Goal: Information Seeking & Learning: Find specific fact

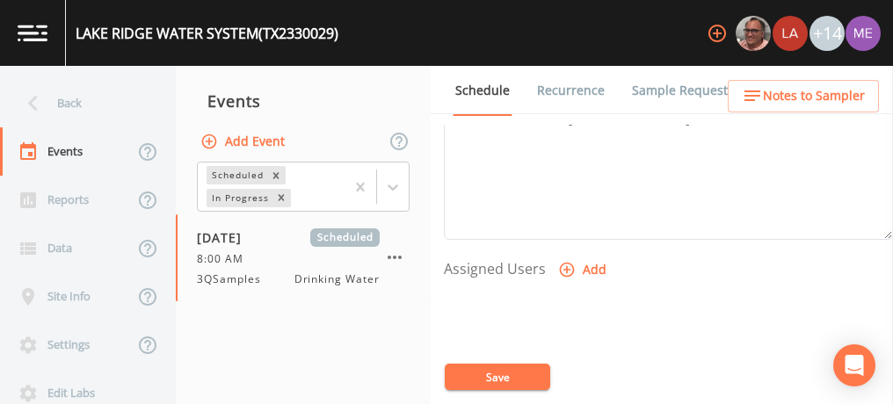
scroll to position [629, 0]
type textarea "Billy Whaley 830-703-6226 Gary Click BUS - Business 512-327-5999 FAX - Facsimil…"
click at [568, 261] on icon "button" at bounding box center [567, 269] width 18 height 18
select select "82fcd260-406f-4720-af66-0de7f1917f1c"
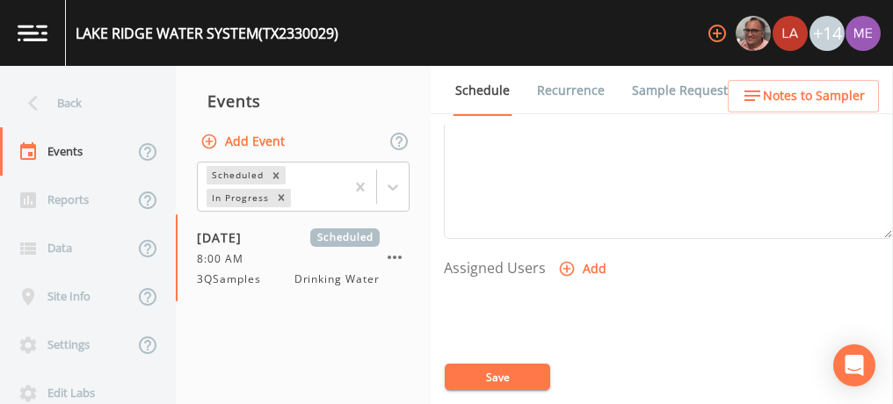
select select
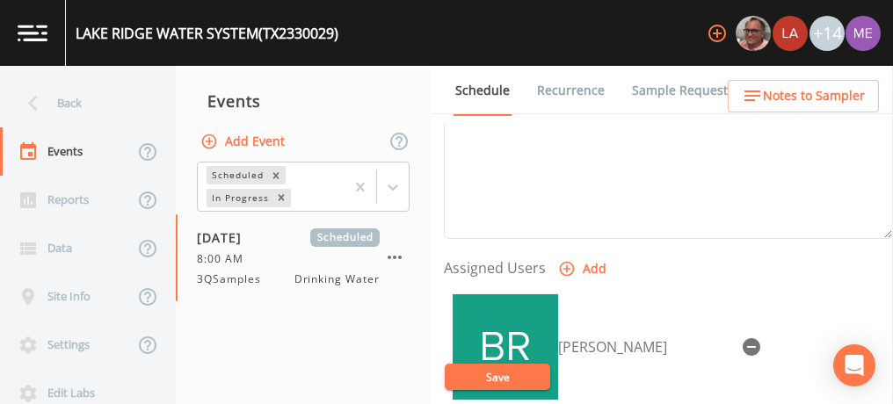
click at [807, 94] on span "Notes to Sampler" at bounding box center [814, 96] width 102 height 22
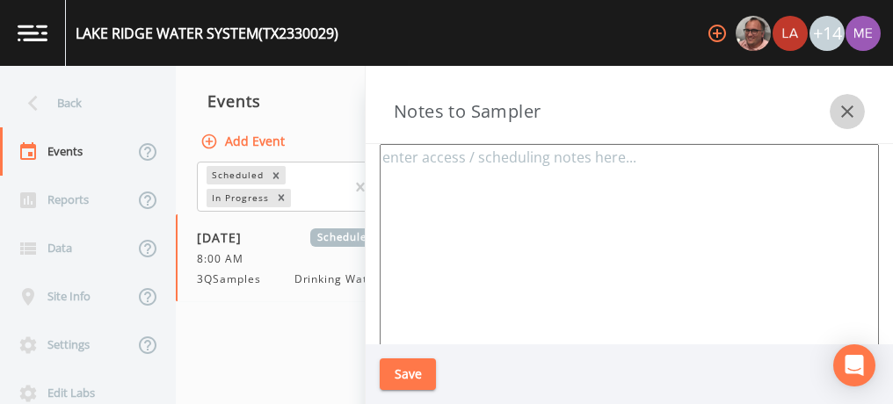
click at [843, 113] on icon "button" at bounding box center [847, 111] width 21 height 21
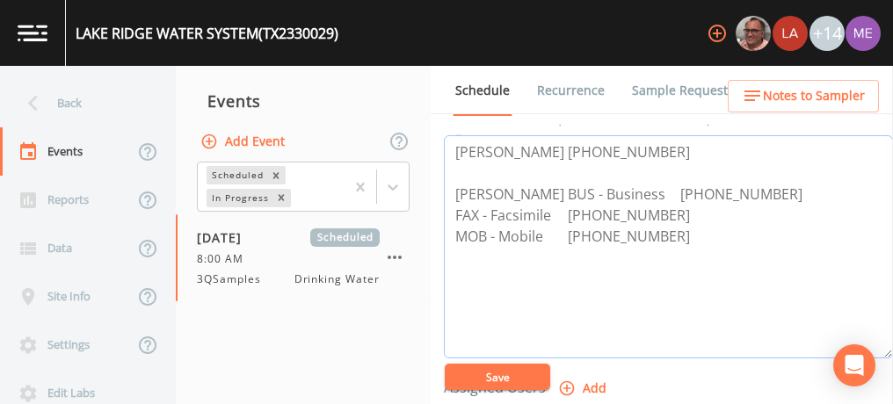
scroll to position [496, 0]
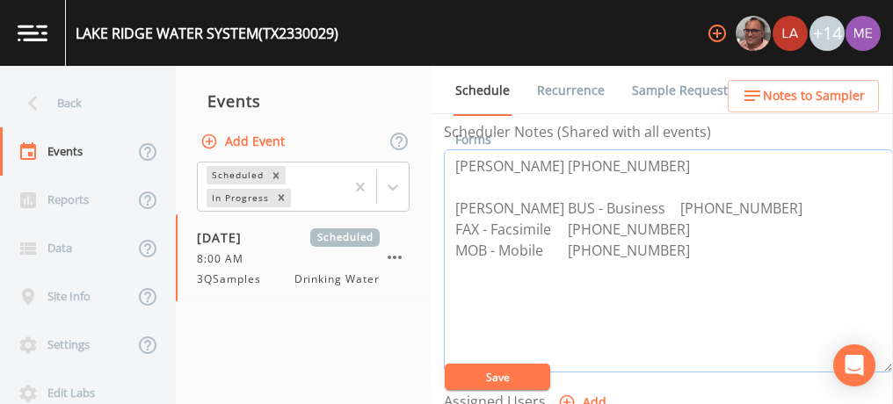
drag, startPoint x: 455, startPoint y: 163, endPoint x: 625, endPoint y: 158, distance: 169.7
click at [625, 158] on textarea "Billy Whaley 830-703-6226 Gary Click BUS - Business 512-327-5999 FAX - Facsimil…" at bounding box center [668, 260] width 449 height 223
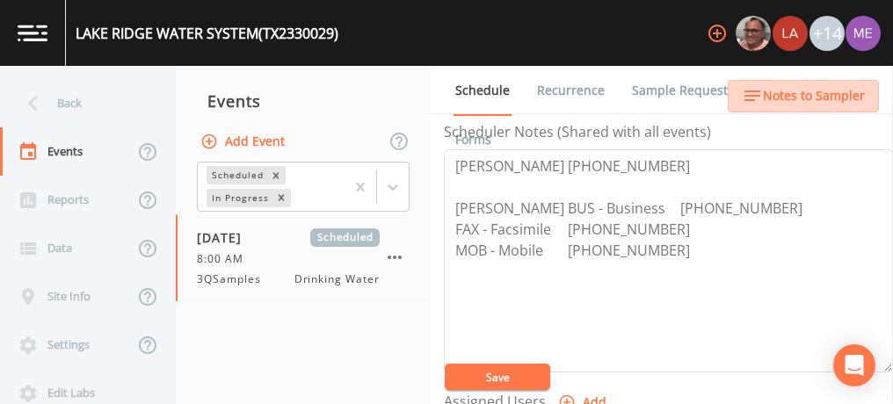
click at [807, 96] on span "Notes to Sampler" at bounding box center [814, 96] width 102 height 22
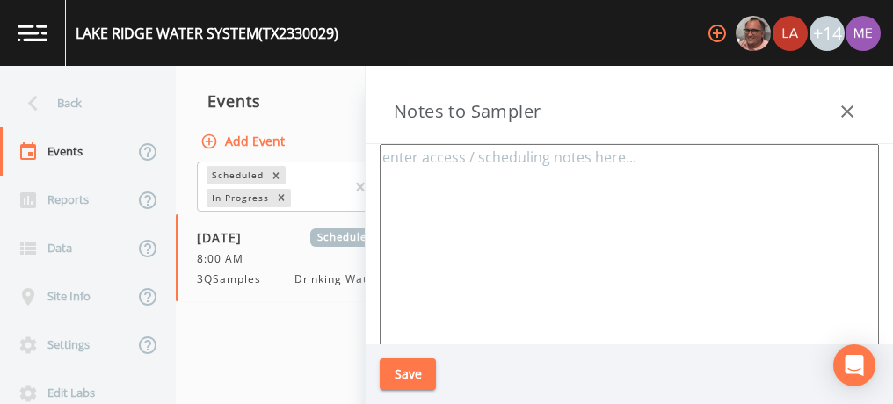
click at [628, 156] on textarea at bounding box center [629, 357] width 499 height 427
paste textarea "Billy Whaley 830-703-6226"
paste textarea "158 LENAWEE AVE, DEL RIO"
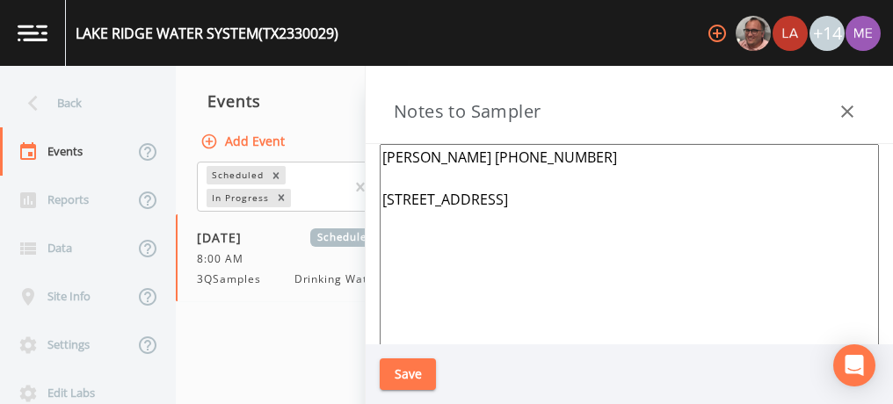
type textarea "Billy Whaley 830-703-6226 158 LENAWEE AVE, DEL RIO"
click at [422, 379] on button "Save" at bounding box center [408, 375] width 56 height 33
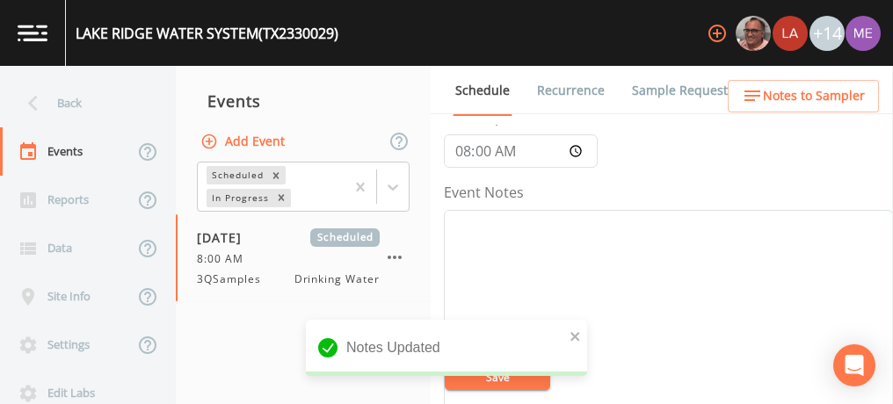
scroll to position [171, 0]
click at [769, 241] on textarea "Event Notes" at bounding box center [668, 320] width 449 height 223
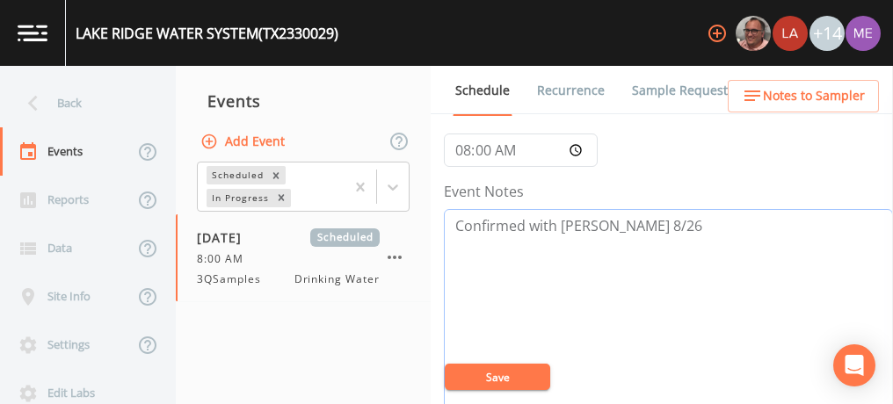
type textarea "Confirmed with Billy 8/26"
click at [537, 375] on button "Save" at bounding box center [497, 377] width 105 height 26
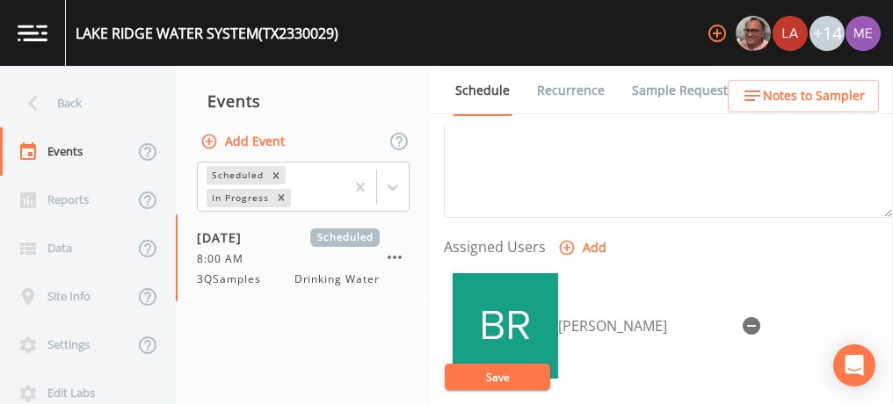
scroll to position [787, 0]
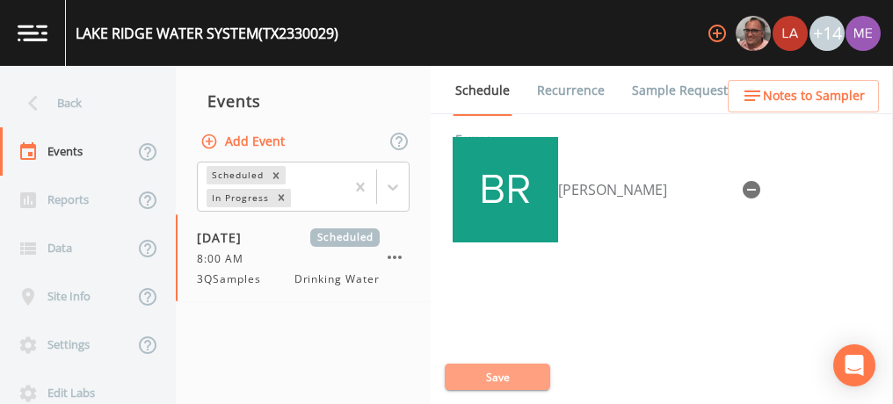
click at [515, 384] on button "Save" at bounding box center [497, 377] width 105 height 26
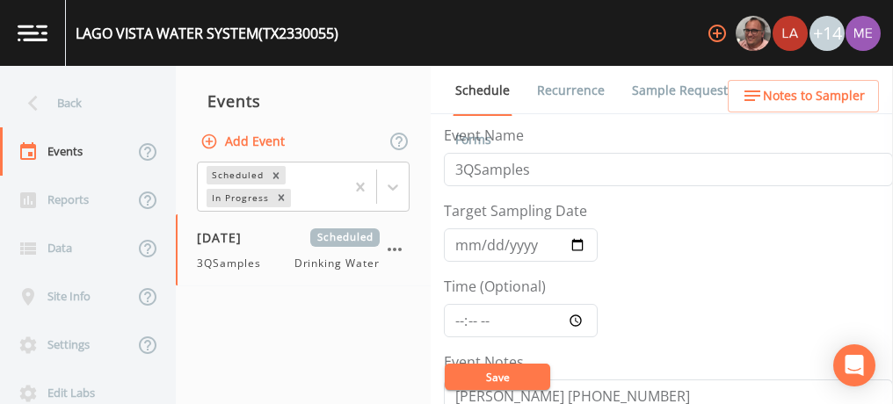
scroll to position [151, 0]
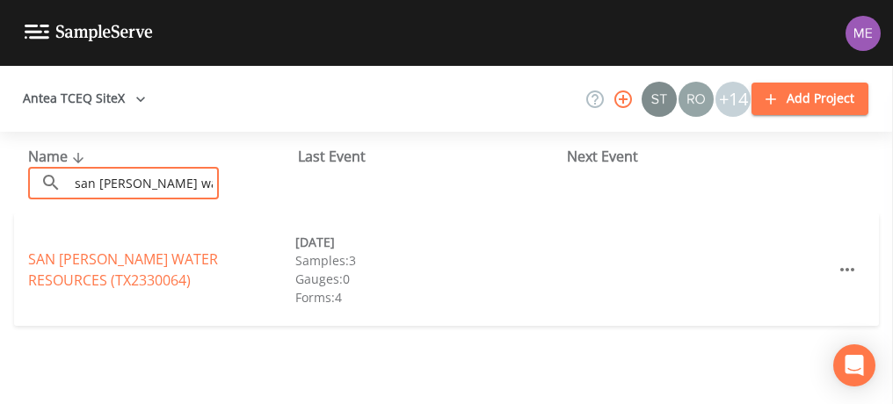
click at [176, 178] on input "san [PERSON_NAME] water" at bounding box center [144, 183] width 150 height 33
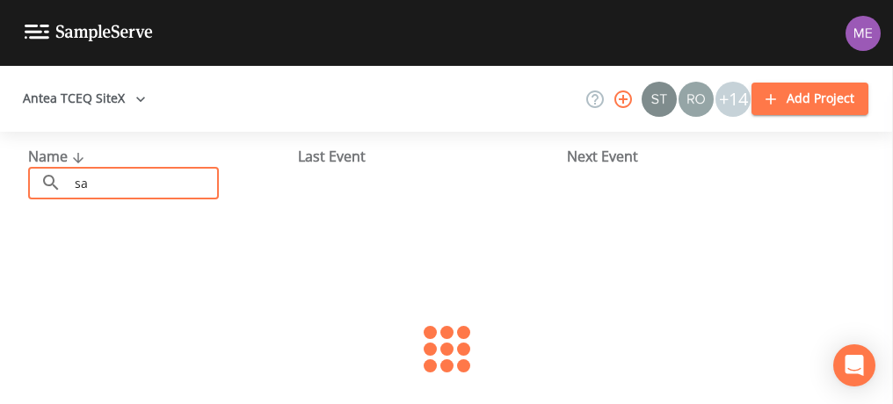
type input "s"
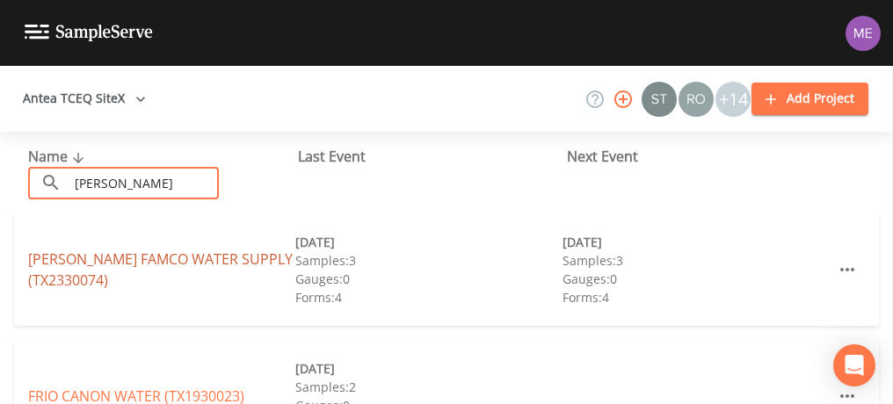
type input "[PERSON_NAME]"
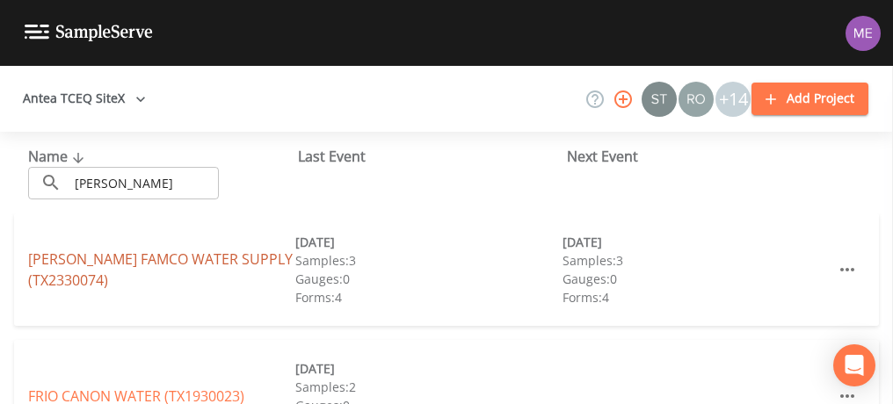
click at [157, 258] on link "[PERSON_NAME] FAMCO WATER SUPPLY (TX2330074)" at bounding box center [160, 270] width 265 height 40
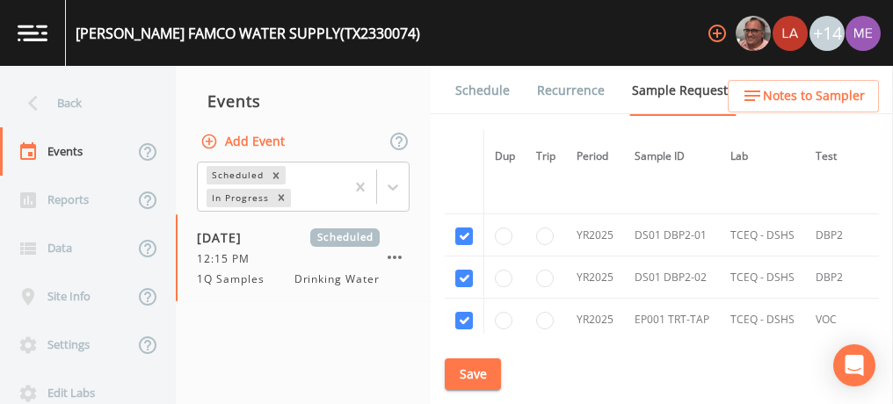
scroll to position [476, 0]
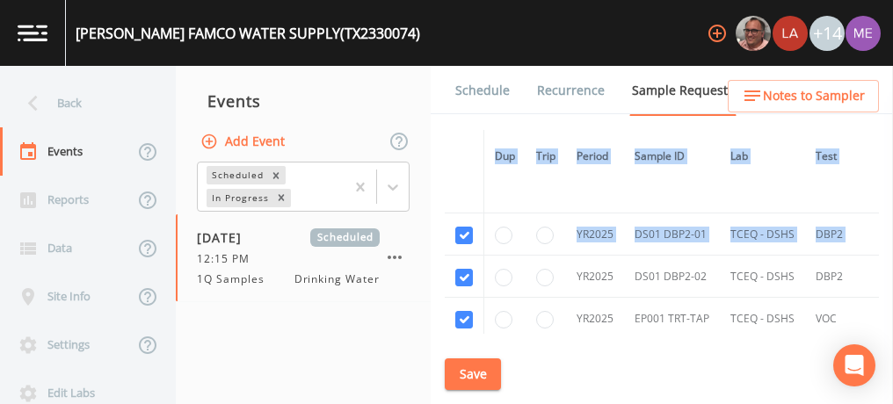
drag, startPoint x: 438, startPoint y: 217, endPoint x: 526, endPoint y: 290, distance: 114.9
click at [526, 290] on div "Schedule Recurrence Sample Requests COC Details Forms Dup Trip Period Sample ID…" at bounding box center [662, 235] width 462 height 338
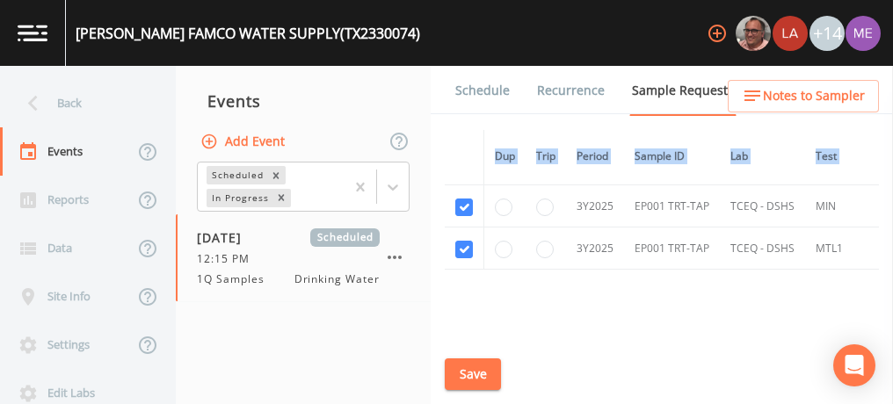
scroll to position [714, 0]
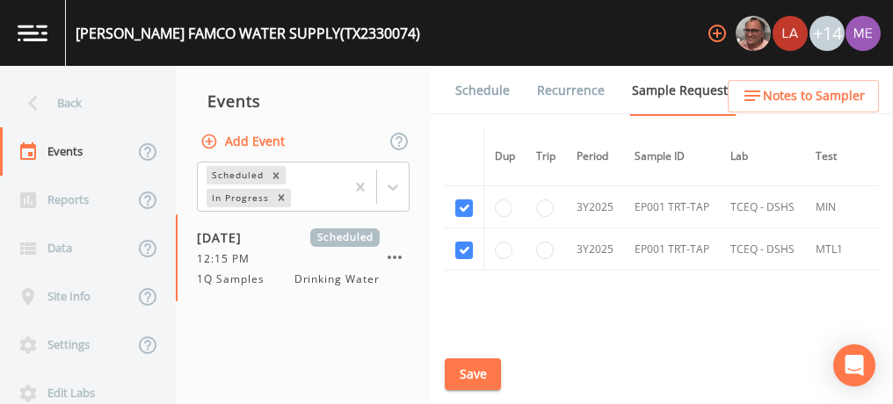
click at [715, 256] on td "EP001 TRT-TAP" at bounding box center [672, 250] width 96 height 42
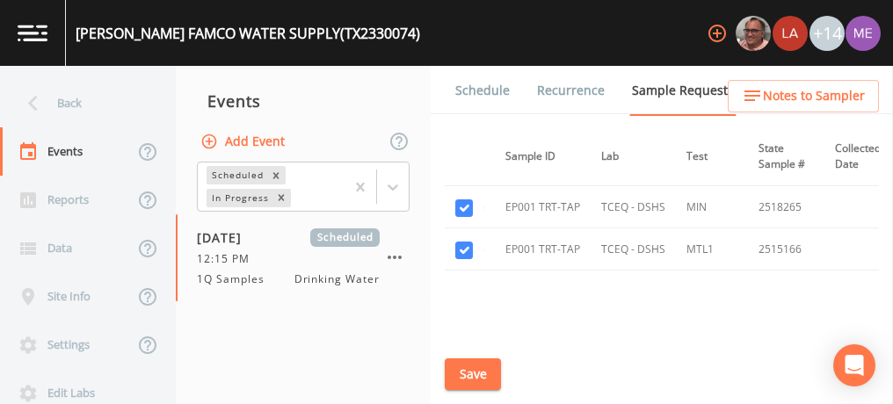
scroll to position [714, 131]
click at [801, 248] on td "2515166" at bounding box center [784, 250] width 76 height 42
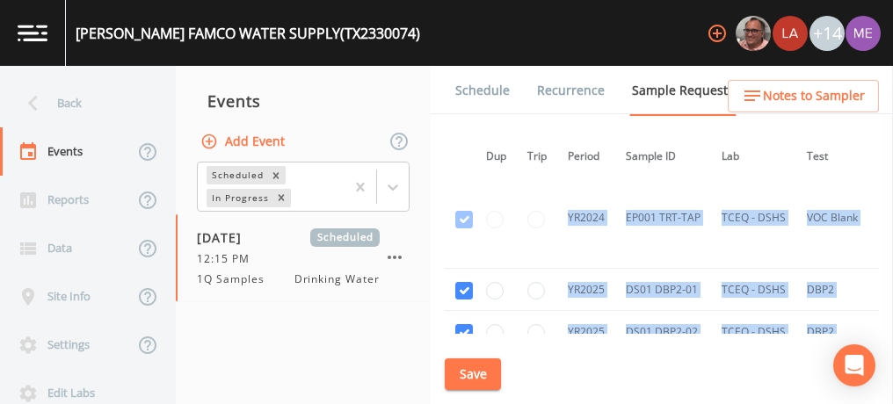
scroll to position [420, 5]
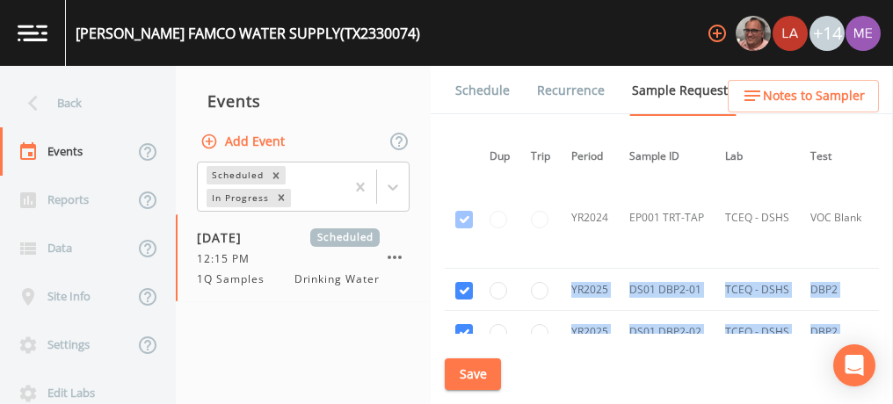
drag, startPoint x: 801, startPoint y: 248, endPoint x: 492, endPoint y: 269, distance: 309.2
click at [492, 269] on tbody "YR2024 DS01 DBP2-01 TCEQ - DSHS DBP2 2451800 [DATE] [DATE] [DATE] This sample h…" at bounding box center [879, 164] width 880 height 801
copy tbody "YR2025 DS01 DBP2-01 TCEQ - DSHS DBP2 2554470 [DATE] [DATE] YR2025 DS01 DBP2-02 …"
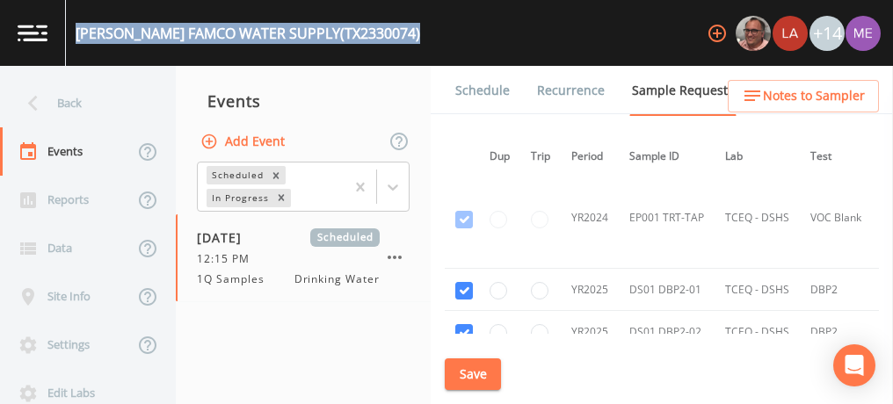
drag, startPoint x: 79, startPoint y: 33, endPoint x: 360, endPoint y: 30, distance: 281.3
click at [360, 30] on div "[PERSON_NAME] FAMCO WATER SUPPLY (TX2330074) +14" at bounding box center [446, 33] width 893 height 66
copy div "[PERSON_NAME] FAMCO WATER SUPPLY (TX2330074)"
